Goal: Task Accomplishment & Management: Complete application form

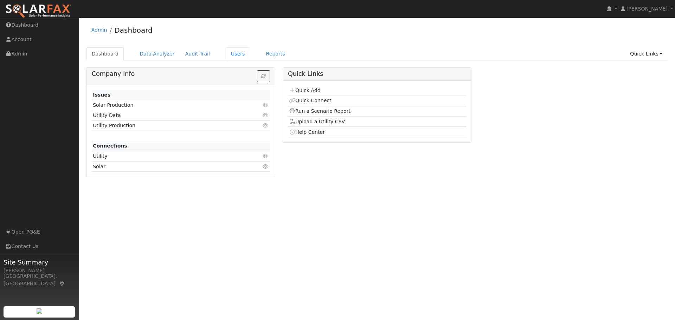
click at [226, 53] on link "Users" at bounding box center [238, 53] width 25 height 13
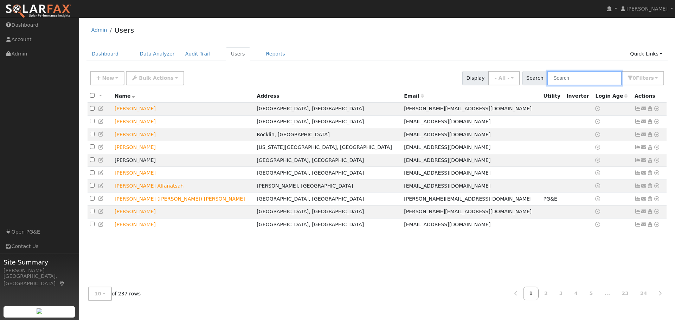
click at [568, 80] on input "text" at bounding box center [584, 78] width 75 height 14
type input "SCOTT"
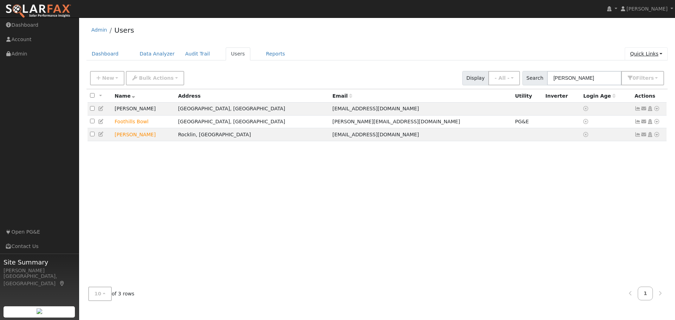
click at [649, 51] on link "Quick Links" at bounding box center [646, 53] width 43 height 13
click at [635, 71] on link "Quick Add" at bounding box center [631, 69] width 71 height 10
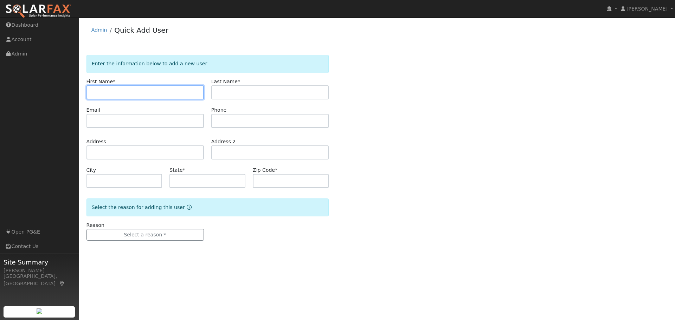
click at [122, 91] on input "text" at bounding box center [144, 92] width 117 height 14
type input "Scott"
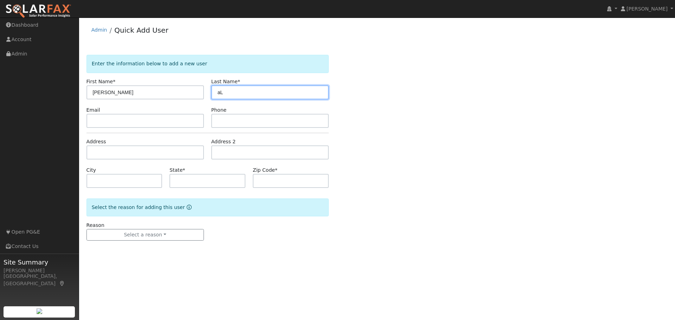
type input "a"
type input "Alexander"
drag, startPoint x: 456, startPoint y: 182, endPoint x: 461, endPoint y: 182, distance: 5.6
click at [461, 182] on div "Enter the information below to add a new user First Name * Scott Last Name * Al…" at bounding box center [376, 155] width 581 height 200
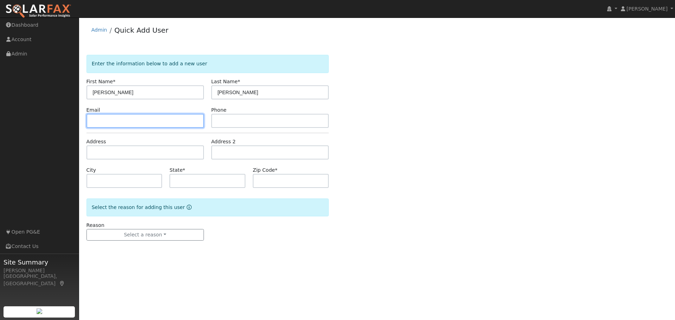
click at [91, 119] on input "text" at bounding box center [144, 121] width 117 height 14
paste input "[EMAIL_ADDRESS][DOMAIN_NAME]"
type input "[EMAIL_ADDRESS][DOMAIN_NAME]"
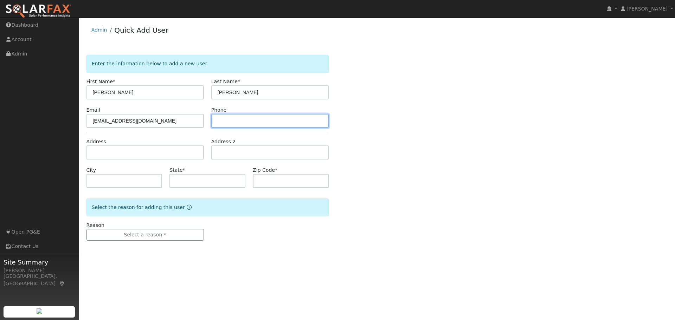
click at [226, 120] on input "text" at bounding box center [269, 121] width 117 height 14
paste input "(707) 888-0349"
type input "(707) 888-0349"
click at [469, 165] on div "Enter the information below to add a new user First Name * Scott Last Name * Al…" at bounding box center [376, 155] width 581 height 200
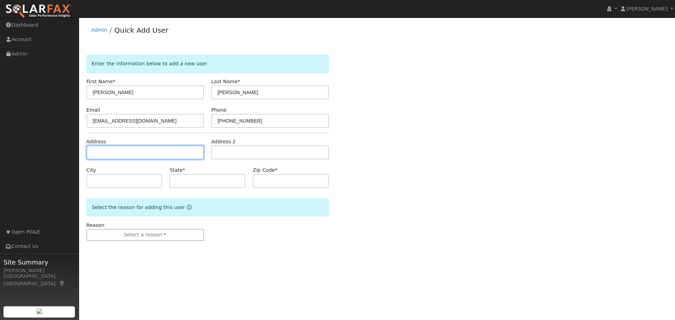
click at [114, 150] on input "text" at bounding box center [144, 153] width 117 height 14
type input "4570 Creekmont Court"
type input "Santa Rosa"
type input "CA"
type input "95404"
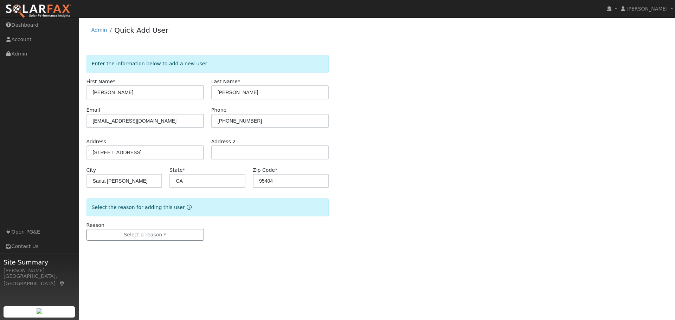
click at [501, 180] on div "Enter the information below to add a new user First Name * Scott Last Name * Al…" at bounding box center [376, 155] width 581 height 200
click at [124, 235] on button "Select a reason" at bounding box center [144, 235] width 117 height 12
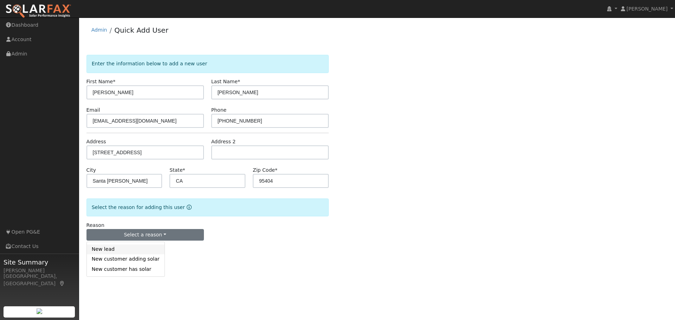
click at [116, 251] on link "New lead" at bounding box center [126, 250] width 78 height 10
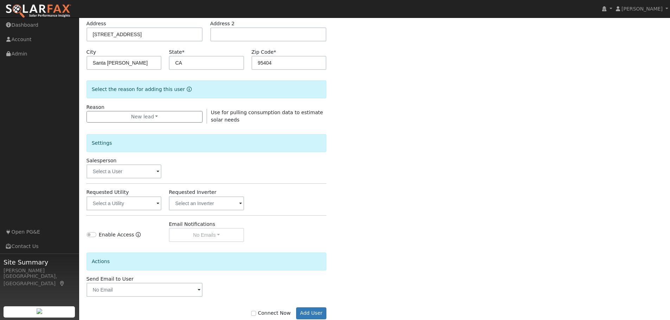
scroll to position [135, 0]
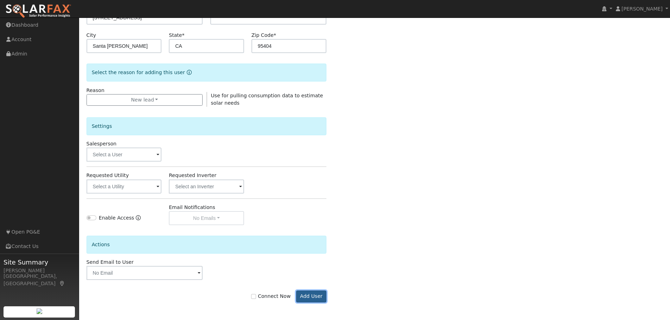
click at [311, 300] on button "Add User" at bounding box center [311, 297] width 31 height 12
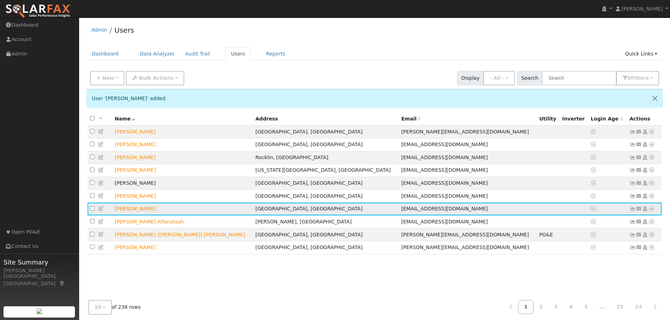
click at [650, 211] on icon at bounding box center [651, 208] width 6 height 5
click at [626, 225] on link "Data Analyzer" at bounding box center [628, 221] width 51 height 10
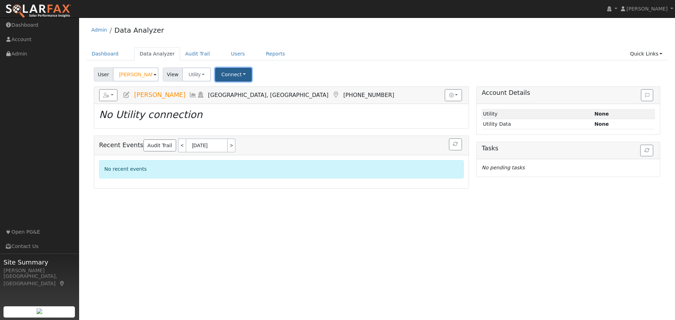
drag, startPoint x: 225, startPoint y: 70, endPoint x: 221, endPoint y: 76, distance: 7.5
click at [225, 70] on button "Connect" at bounding box center [233, 75] width 37 height 14
click at [237, 90] on link "Select a Provider" at bounding box center [243, 90] width 55 height 10
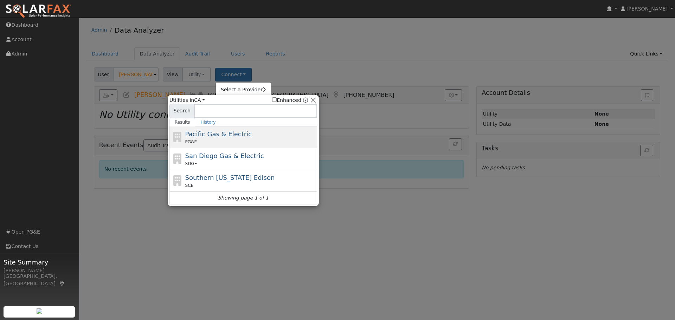
click at [207, 140] on div "PG&E" at bounding box center [250, 142] width 130 height 6
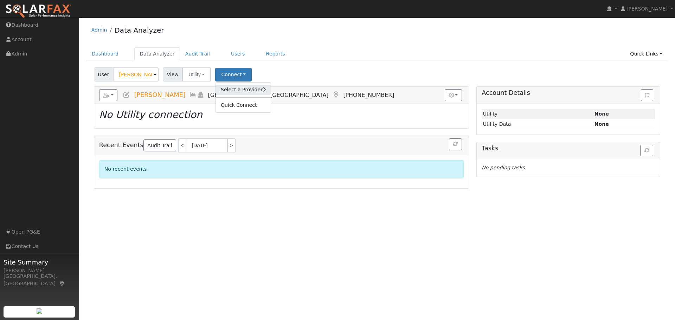
click at [238, 92] on link "Select a Provider" at bounding box center [243, 90] width 55 height 10
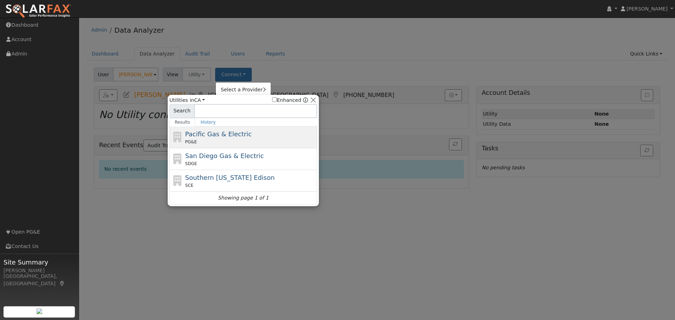
click at [240, 136] on div "Pacific Gas & Electric PG&E" at bounding box center [250, 137] width 130 height 16
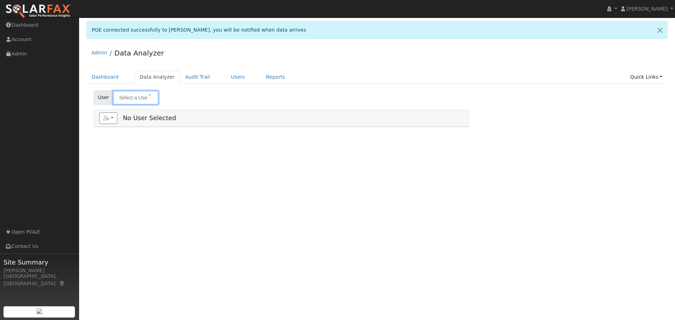
type input "[PERSON_NAME]"
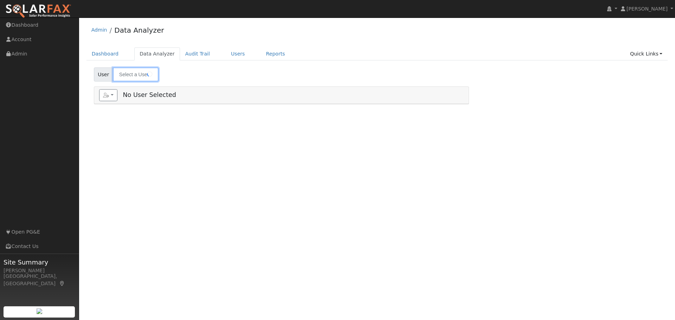
type input "[PERSON_NAME]"
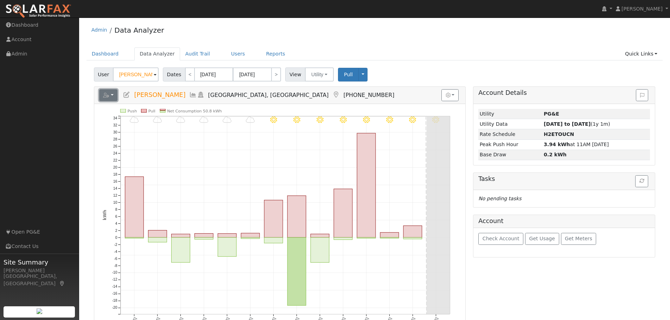
click at [108, 97] on icon "button" at bounding box center [106, 95] width 6 height 5
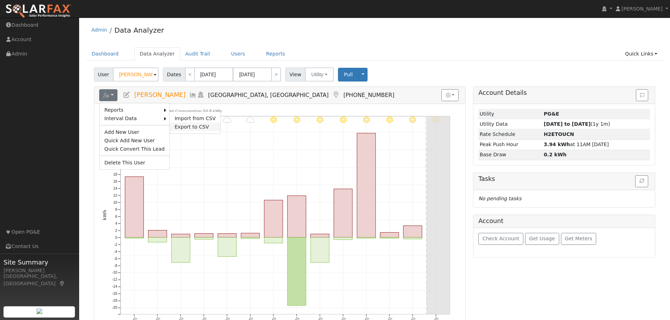
click at [186, 128] on link "Export to CSV" at bounding box center [194, 127] width 51 height 8
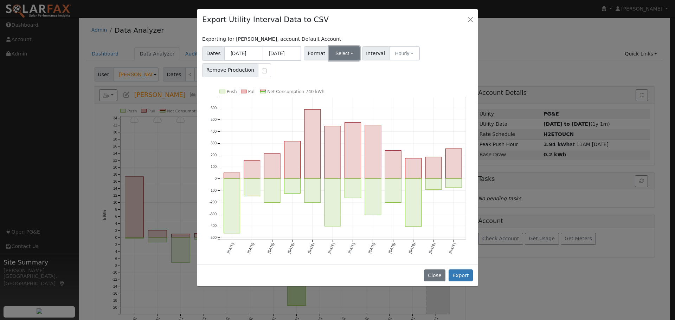
click at [333, 55] on button "Select" at bounding box center [344, 53] width 31 height 14
click at [341, 72] on link "Generic" at bounding box center [352, 69] width 50 height 10
click at [467, 278] on button "Export" at bounding box center [461, 276] width 24 height 12
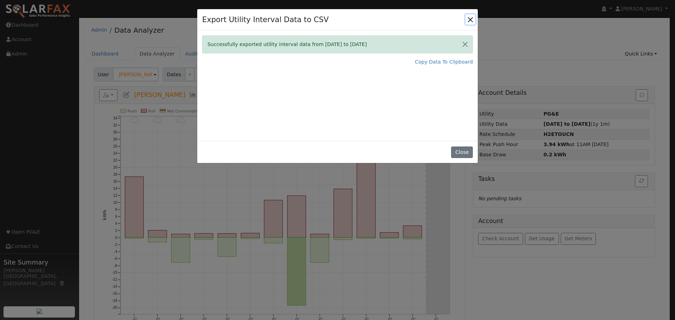
click at [469, 18] on button "Close" at bounding box center [470, 19] width 10 height 10
